Goal: Transaction & Acquisition: Book appointment/travel/reservation

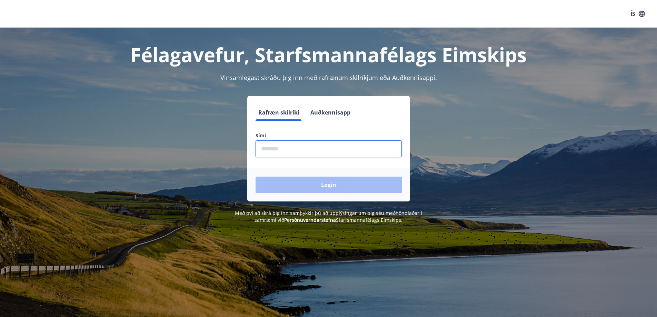
click at [290, 156] on input "phone" at bounding box center [329, 148] width 146 height 17
type input "********"
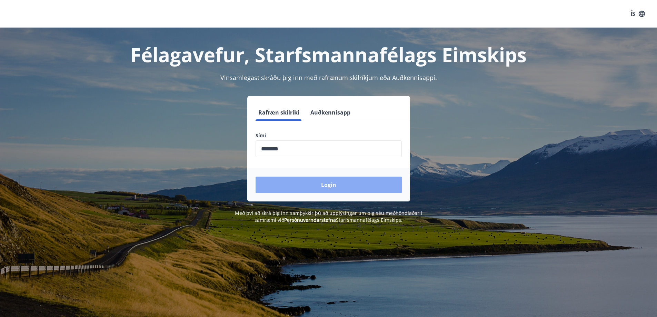
click at [310, 187] on button "Login" at bounding box center [329, 185] width 146 height 17
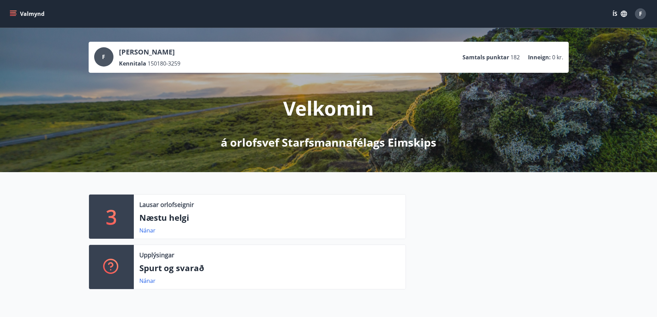
click at [17, 11] on button "Valmynd" at bounding box center [27, 14] width 39 height 12
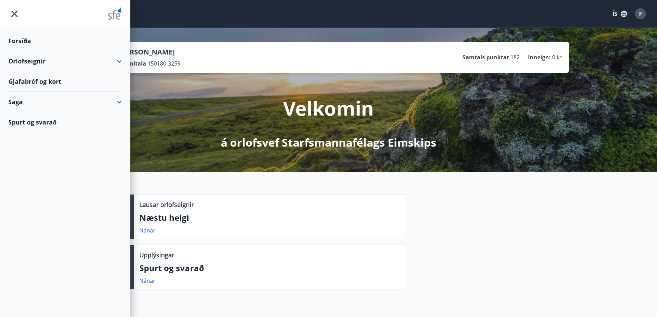
click at [35, 58] on div "Orlofseignir" at bounding box center [64, 61] width 113 height 20
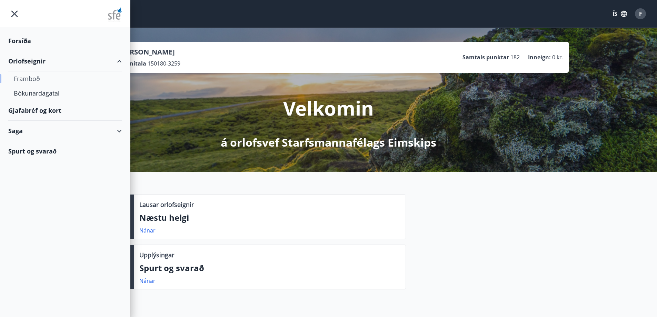
click at [29, 78] on div "Framboð" at bounding box center [65, 78] width 102 height 14
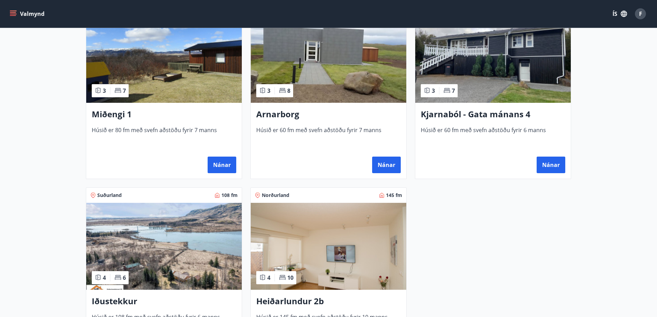
scroll to position [379, 0]
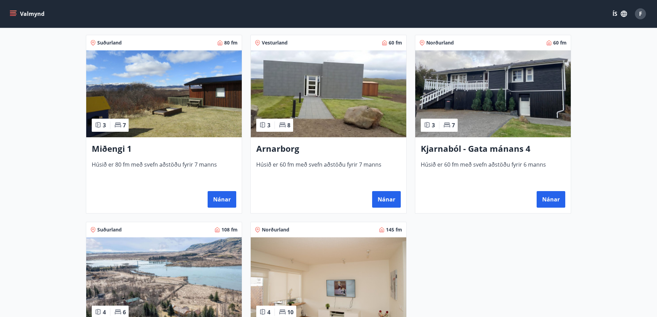
click at [493, 148] on h3 "Kjarnaból - Gata mánans 4" at bounding box center [493, 149] width 145 height 12
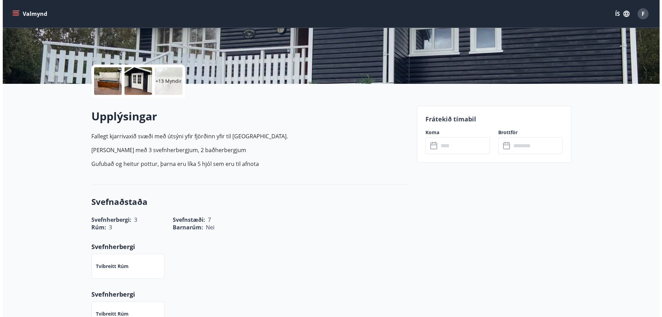
scroll to position [34, 0]
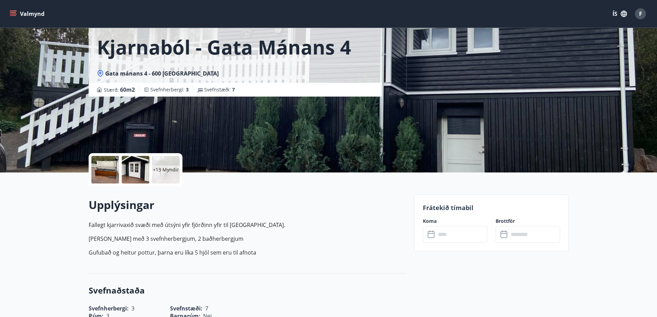
click at [162, 165] on div "+13 Myndir" at bounding box center [166, 170] width 28 height 28
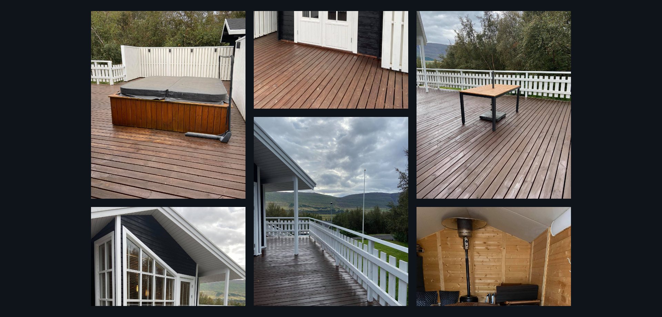
scroll to position [0, 0]
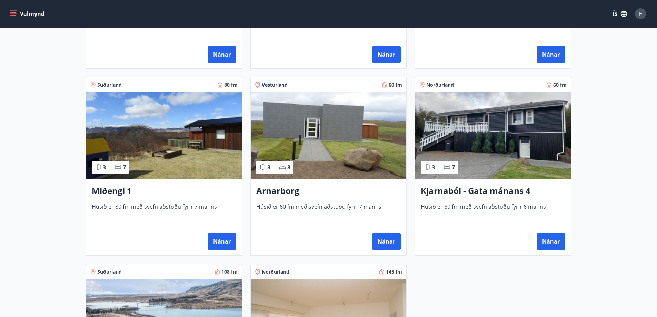
scroll to position [277, 0]
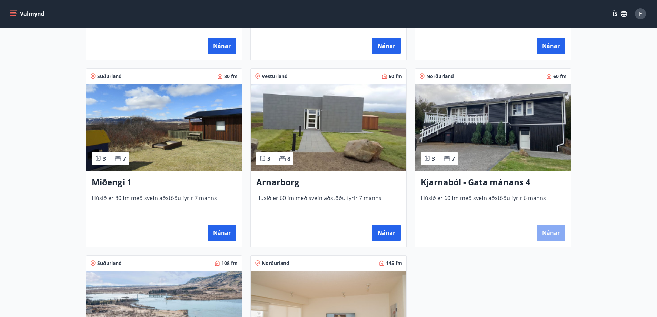
click at [552, 237] on button "Nánar" at bounding box center [551, 233] width 29 height 17
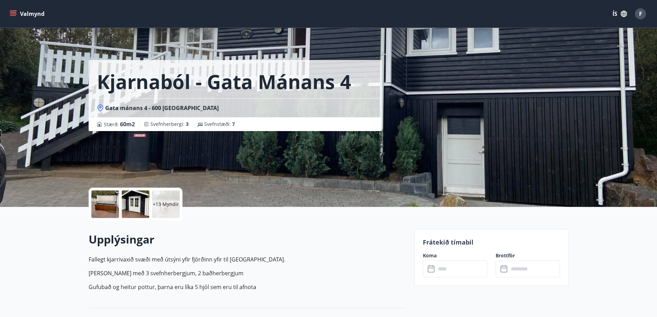
click at [110, 198] on div at bounding box center [105, 204] width 28 height 28
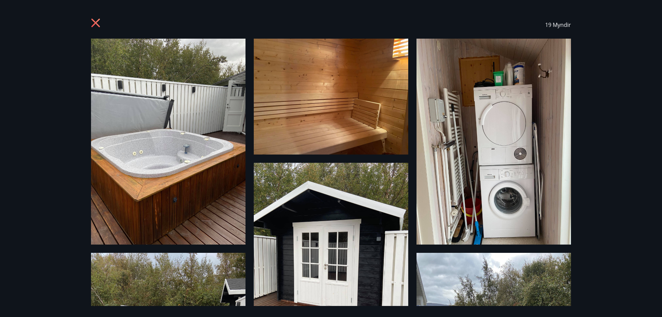
click at [155, 70] on img at bounding box center [168, 142] width 155 height 206
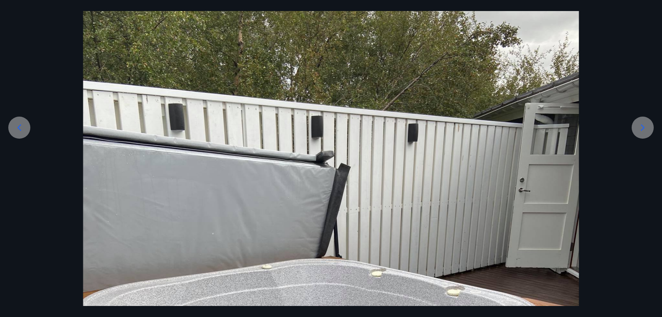
scroll to position [69, 0]
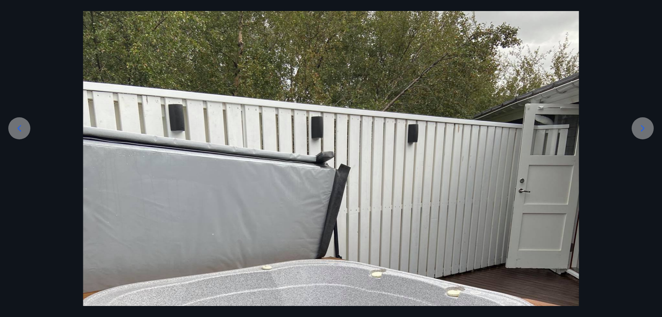
click at [643, 126] on icon at bounding box center [642, 128] width 11 height 11
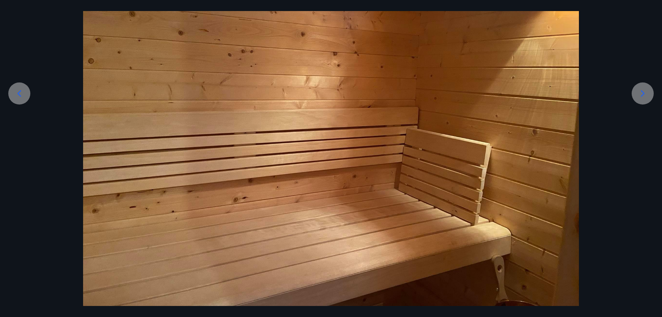
scroll to position [105, 0]
click at [641, 92] on icon at bounding box center [642, 92] width 11 height 11
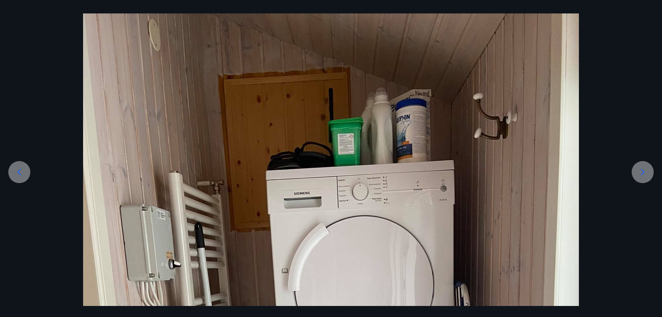
scroll to position [14, 0]
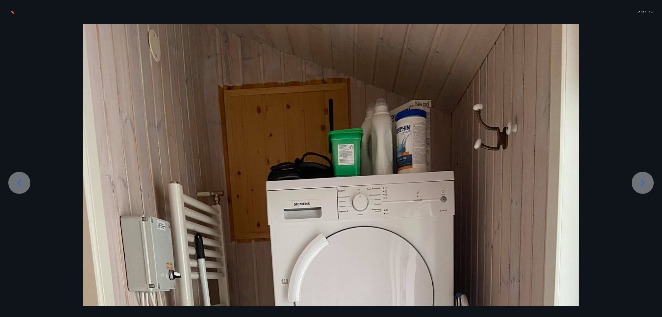
click at [639, 182] on icon at bounding box center [642, 182] width 11 height 11
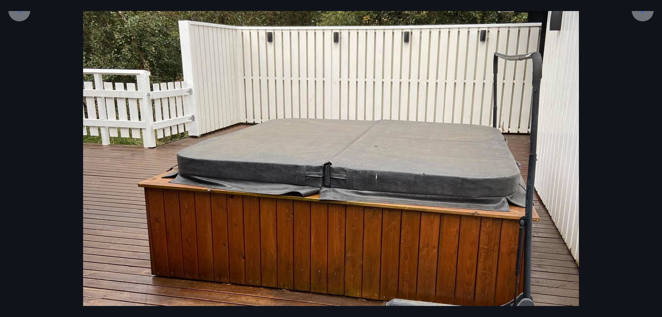
scroll to position [152, 0]
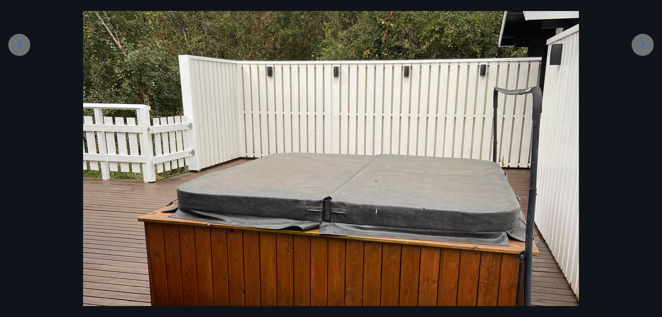
click at [643, 39] on icon at bounding box center [642, 44] width 11 height 11
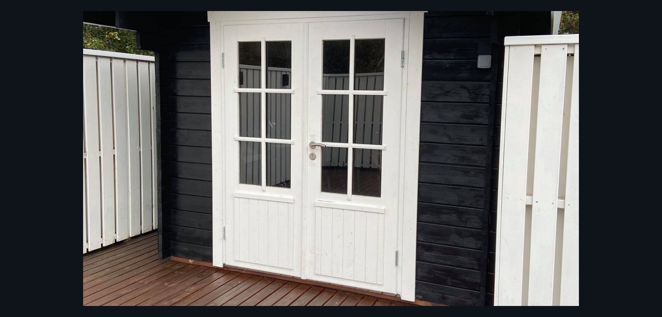
scroll to position [49, 0]
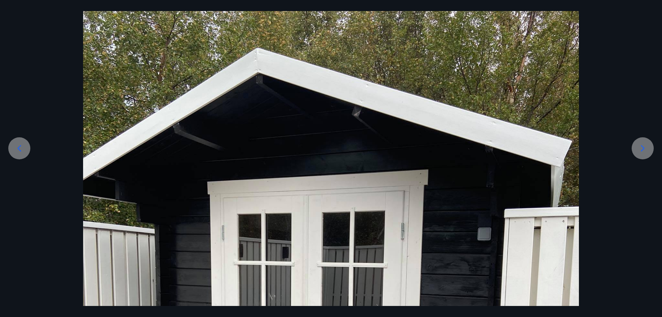
click at [641, 149] on icon at bounding box center [642, 148] width 11 height 11
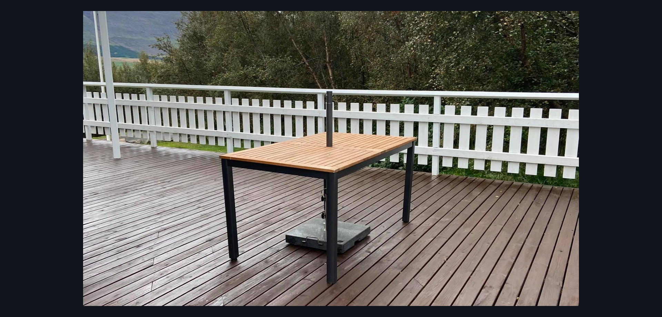
scroll to position [187, 0]
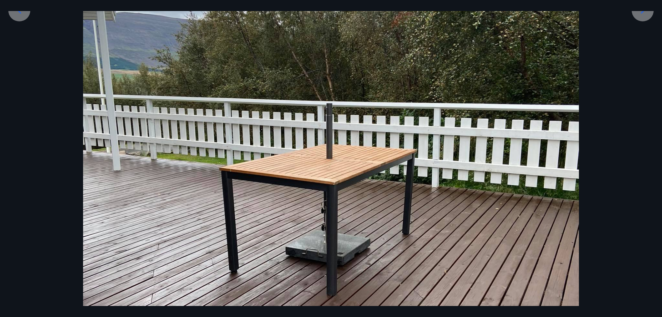
click at [643, 16] on div at bounding box center [643, 10] width 22 height 22
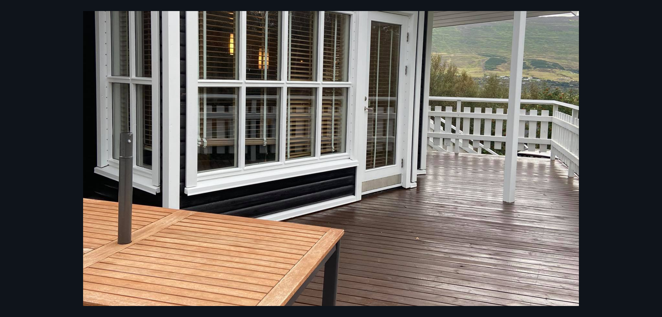
scroll to position [118, 0]
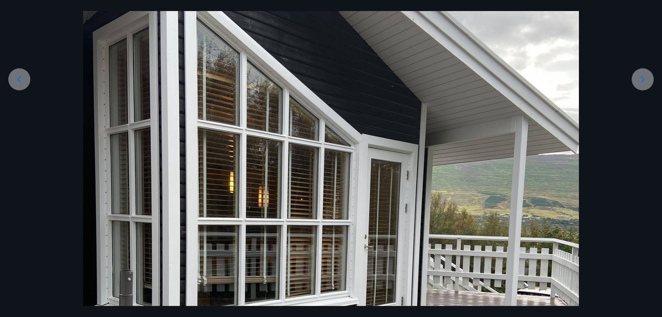
click at [647, 79] on icon at bounding box center [642, 79] width 11 height 11
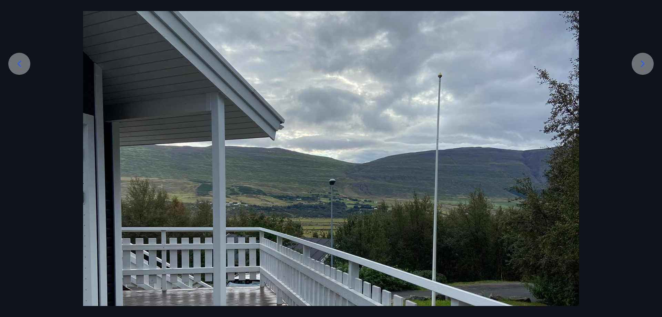
scroll to position [187, 0]
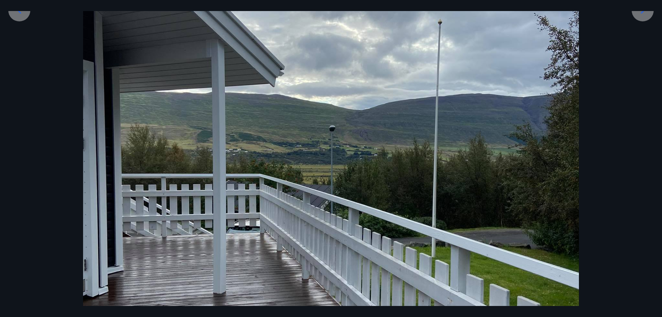
click at [637, 17] on div at bounding box center [643, 10] width 22 height 22
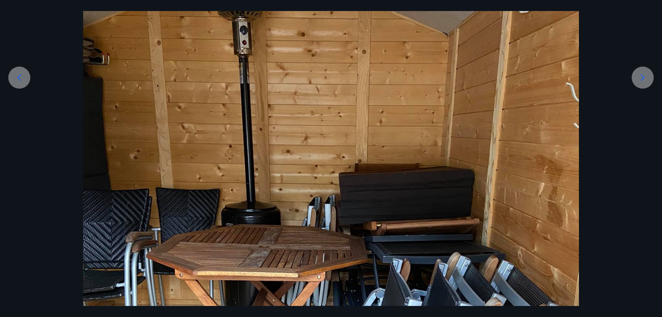
scroll to position [118, 0]
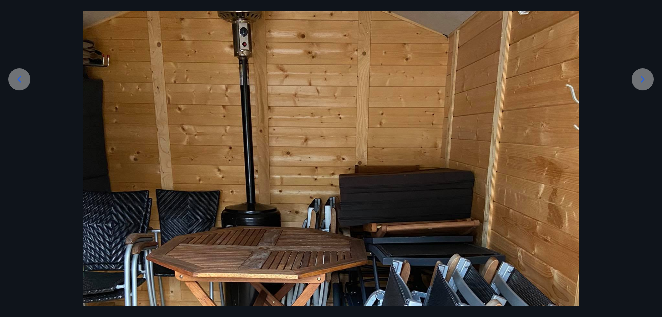
click at [644, 78] on icon at bounding box center [642, 79] width 11 height 11
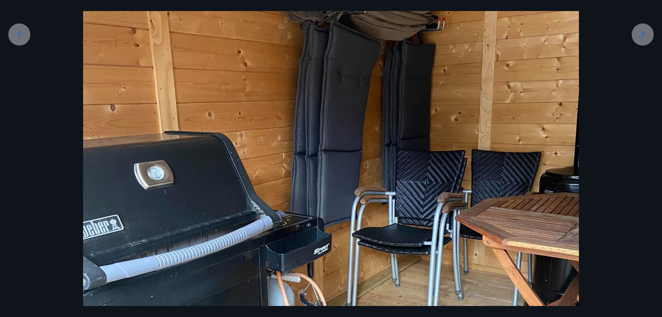
scroll to position [152, 0]
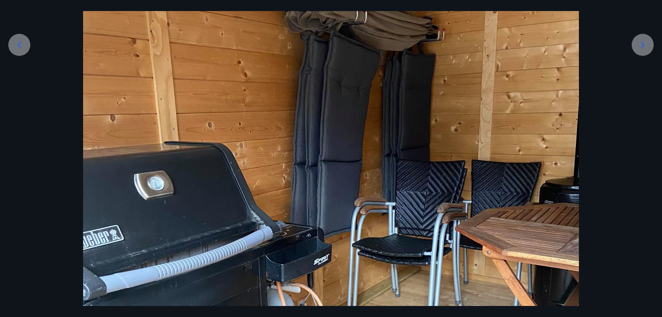
click at [640, 37] on div at bounding box center [643, 45] width 22 height 22
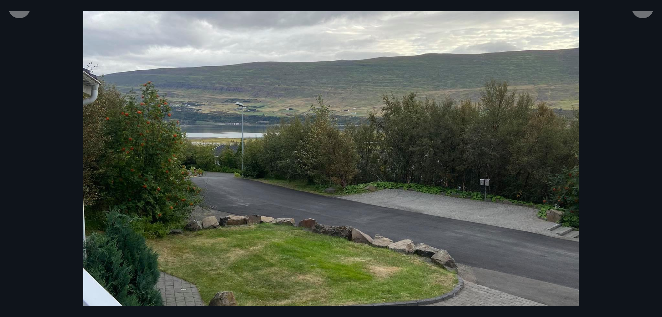
scroll to position [187, 0]
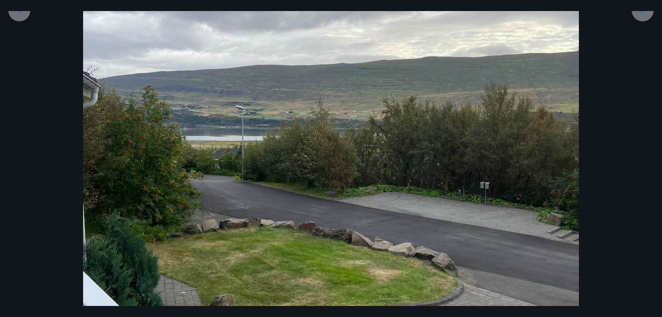
click at [646, 18] on div at bounding box center [643, 10] width 22 height 22
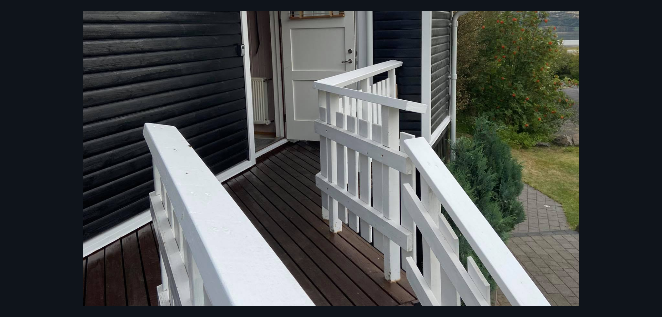
scroll to position [83, 0]
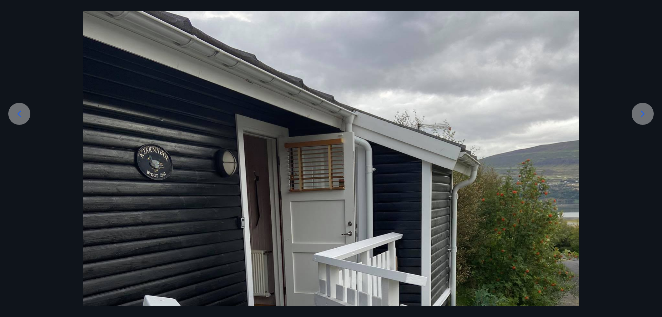
click at [639, 110] on icon at bounding box center [642, 113] width 11 height 11
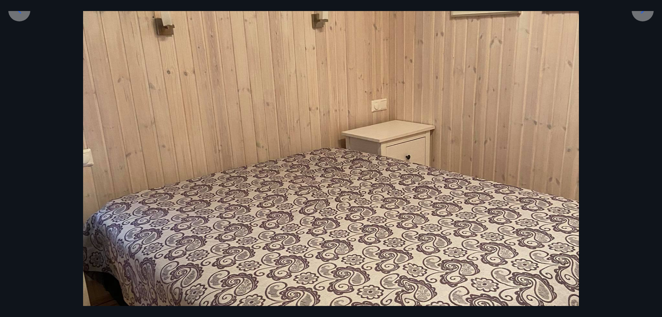
scroll to position [14, 0]
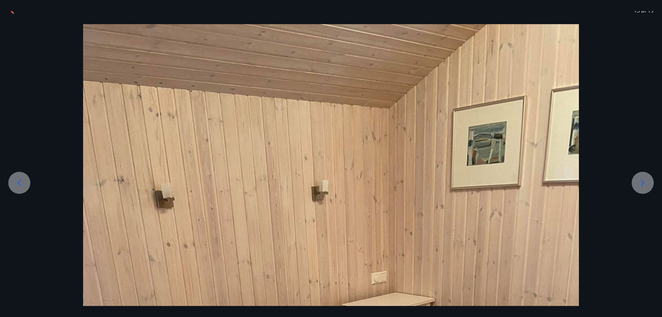
click at [648, 175] on div at bounding box center [643, 183] width 22 height 22
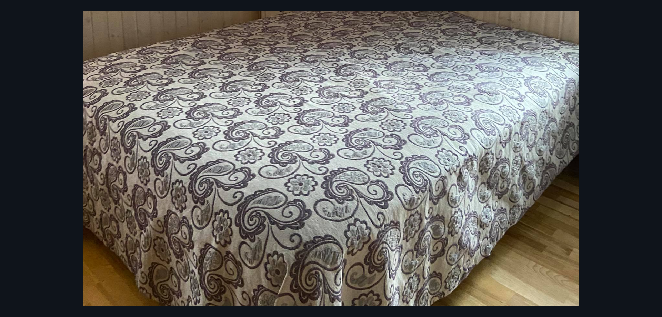
scroll to position [187, 0]
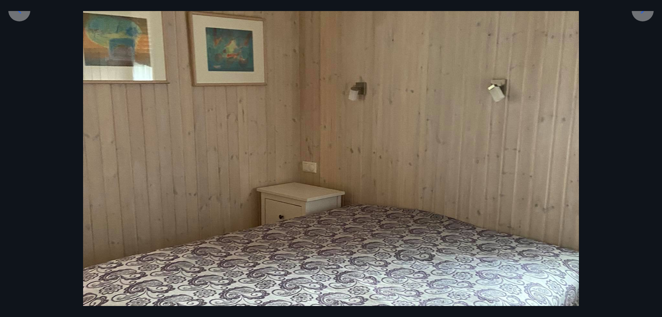
click at [640, 19] on div at bounding box center [643, 10] width 22 height 22
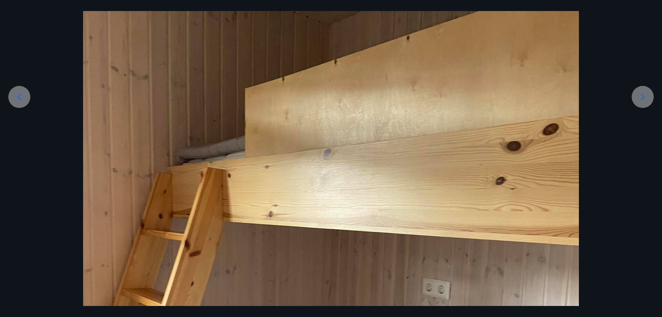
scroll to position [49, 0]
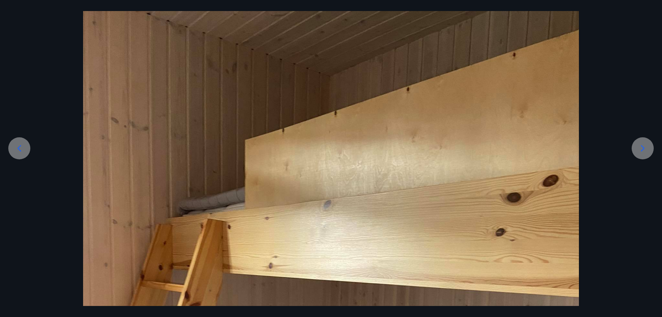
click at [638, 144] on icon at bounding box center [642, 148] width 11 height 11
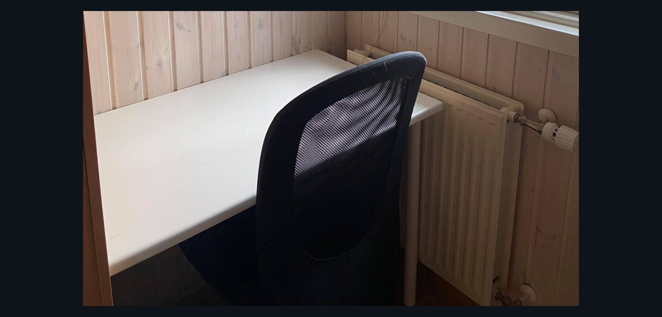
scroll to position [187, 0]
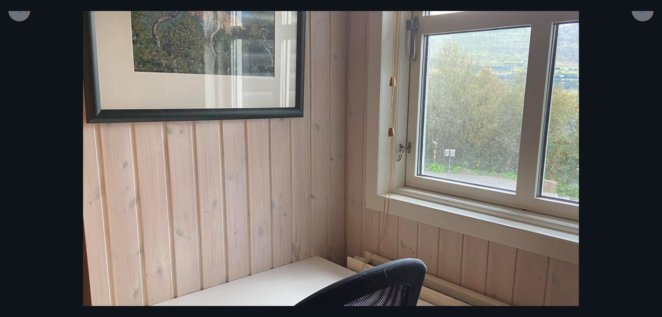
click at [639, 15] on icon at bounding box center [642, 10] width 11 height 11
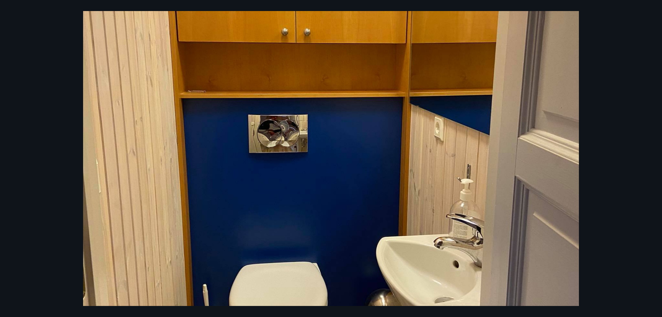
scroll to position [49, 0]
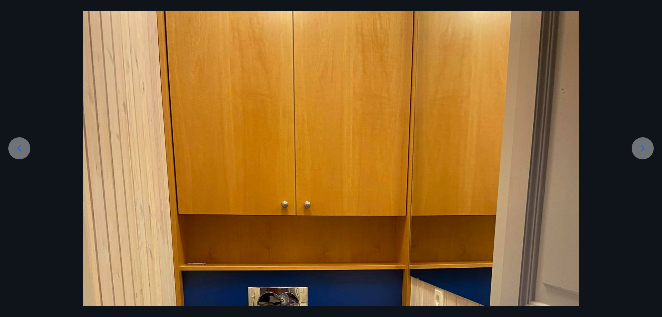
click at [645, 148] on icon at bounding box center [642, 148] width 11 height 11
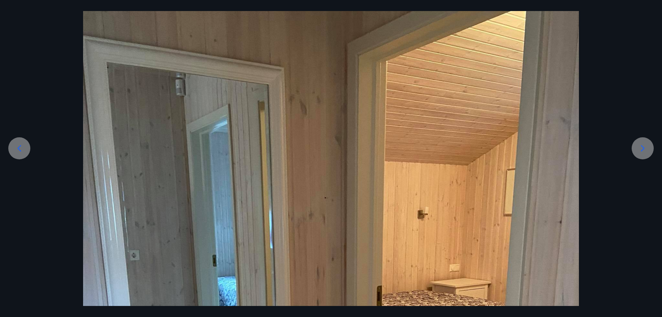
click at [642, 147] on icon at bounding box center [642, 148] width 11 height 11
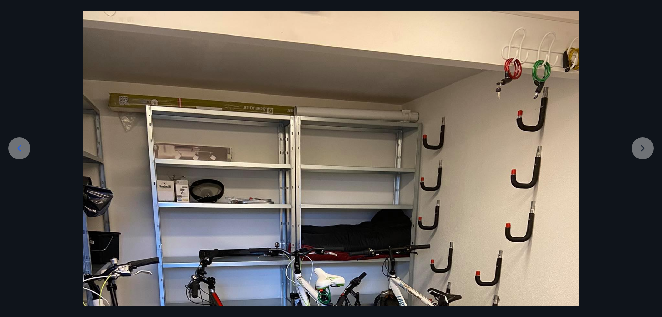
click at [649, 150] on div at bounding box center [331, 320] width 662 height 661
click at [639, 149] on div at bounding box center [331, 320] width 662 height 661
click at [646, 146] on div at bounding box center [331, 320] width 662 height 661
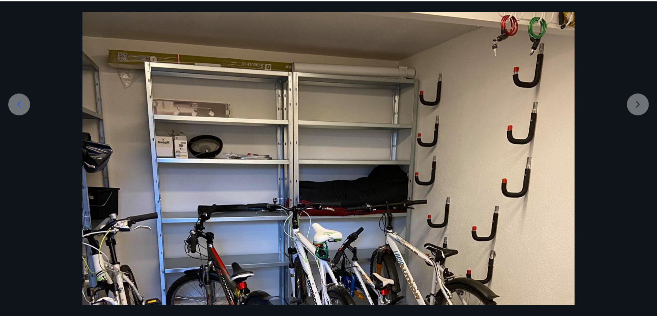
scroll to position [0, 0]
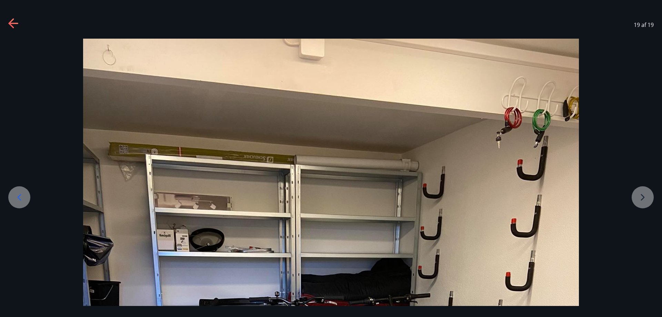
click at [10, 22] on icon at bounding box center [11, 23] width 6 height 10
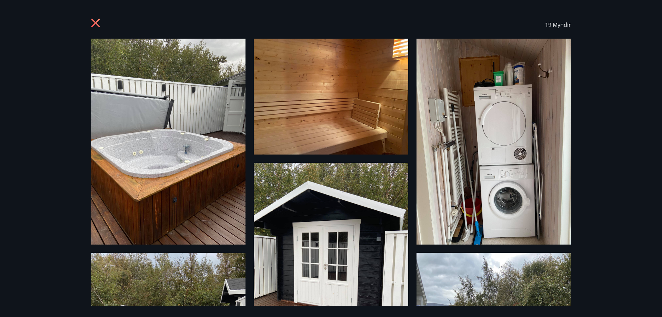
click at [10, 22] on div "19 Myndir" at bounding box center [331, 158] width 662 height 317
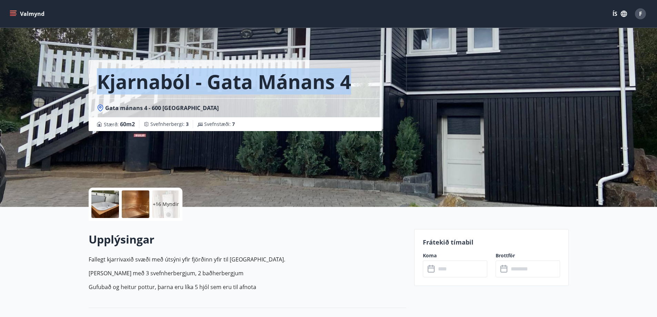
click at [10, 22] on div "Valmynd ÍS F" at bounding box center [328, 14] width 657 height 28
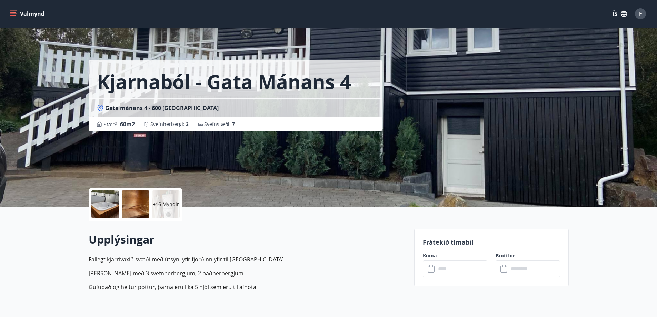
click at [168, 206] on p "+16 Myndir" at bounding box center [166, 204] width 26 height 7
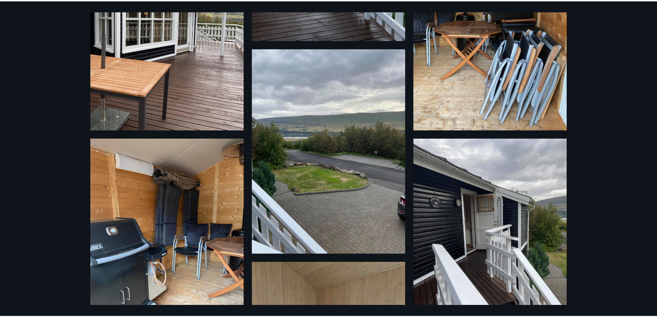
scroll to position [448, 0]
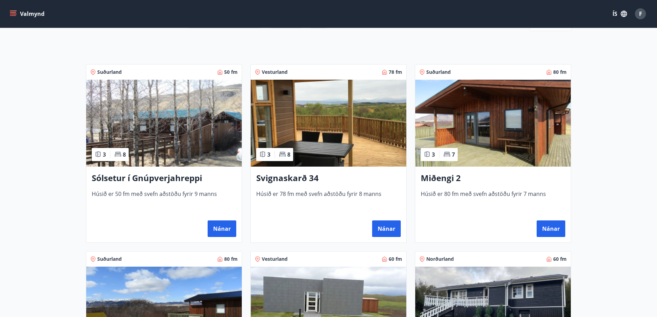
scroll to position [37, 0]
